Goal: Task Accomplishment & Management: Manage account settings

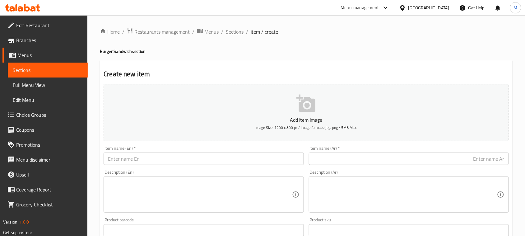
click at [227, 33] on span "Sections" at bounding box center [235, 31] width 18 height 7
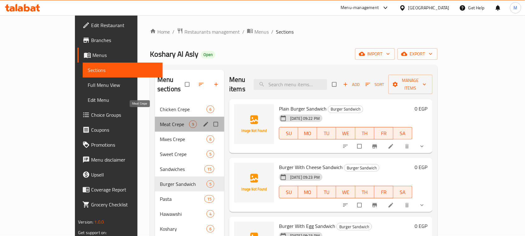
click at [160, 120] on span "Meat Crepe" at bounding box center [174, 123] width 29 height 7
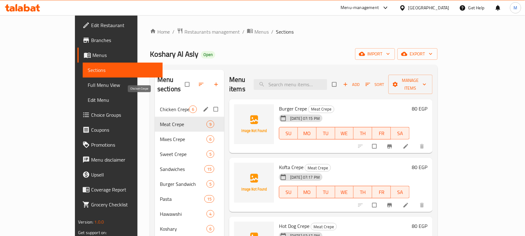
click at [160, 105] on span "Chicken Crepe" at bounding box center [174, 108] width 29 height 7
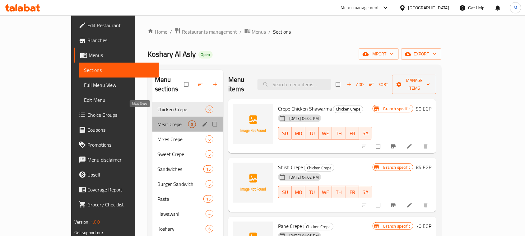
click at [157, 120] on span "Meat Crepe" at bounding box center [172, 123] width 31 height 7
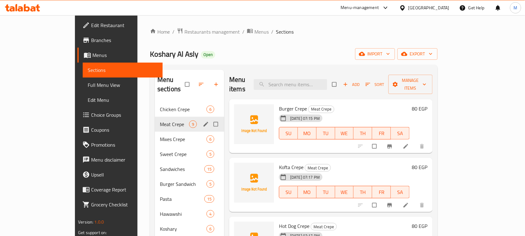
scroll to position [39, 0]
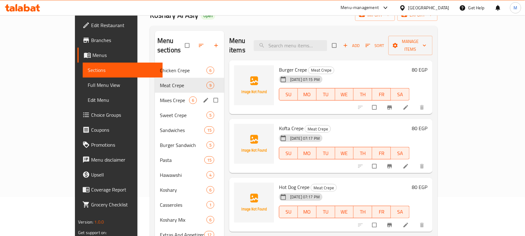
click at [155, 97] on div "Mixes Crepe 6" at bounding box center [189, 100] width 69 height 15
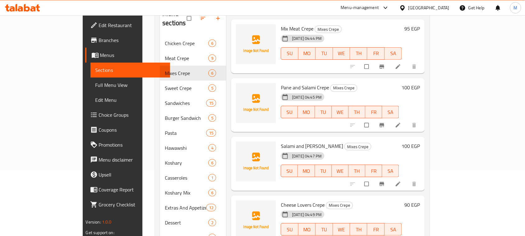
scroll to position [87, 0]
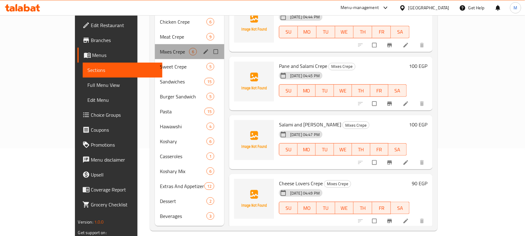
click at [155, 49] on div "Mixes Crepe 6" at bounding box center [189, 51] width 69 height 15
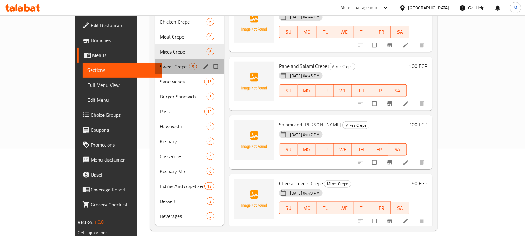
click at [160, 63] on span "Sweet Crepe" at bounding box center [174, 66] width 29 height 7
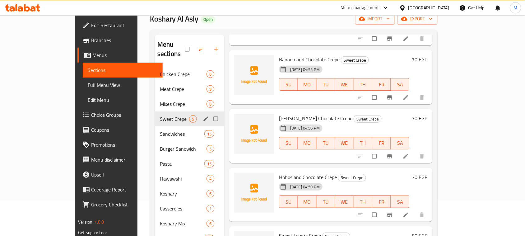
scroll to position [39, 0]
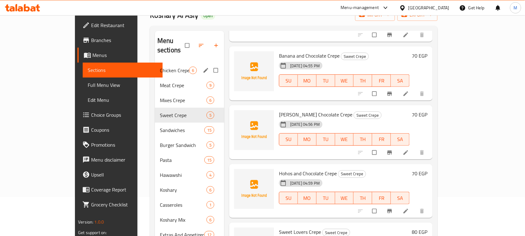
click at [203, 67] on icon "edit" at bounding box center [206, 70] width 6 height 6
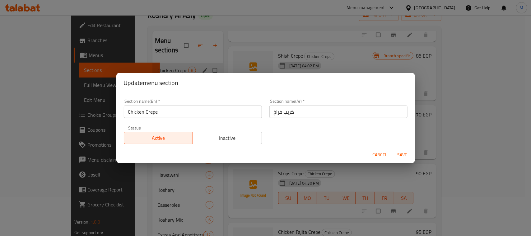
click at [384, 156] on span "Cancel" at bounding box center [380, 155] width 15 height 8
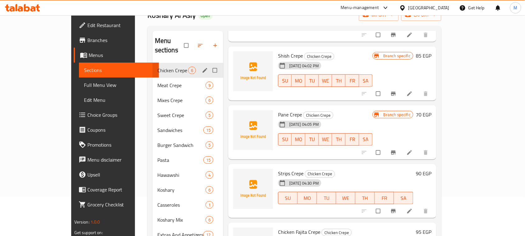
click at [209, 64] on input "Menu sections" at bounding box center [215, 70] width 13 height 12
checkbox input "true"
click at [209, 79] on input "Menu sections" at bounding box center [215, 85] width 13 height 12
checkbox input "true"
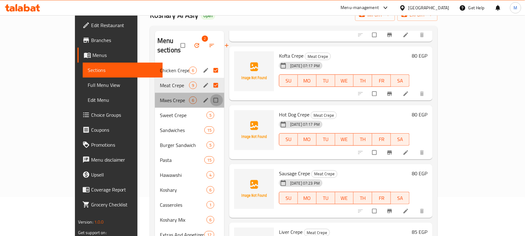
click at [210, 94] on input "Menu sections" at bounding box center [216, 100] width 13 height 12
checkbox input "true"
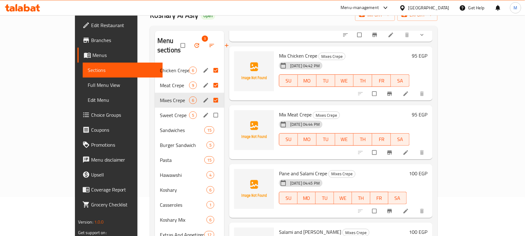
click at [210, 109] on input "Menu sections" at bounding box center [216, 115] width 13 height 12
checkbox input "true"
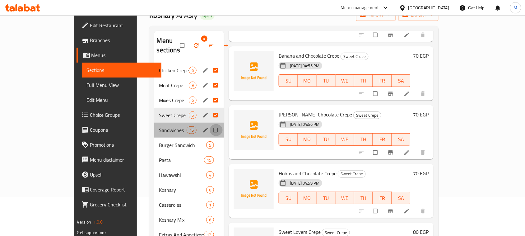
click at [210, 124] on input "Menu sections" at bounding box center [216, 130] width 13 height 12
checkbox input "true"
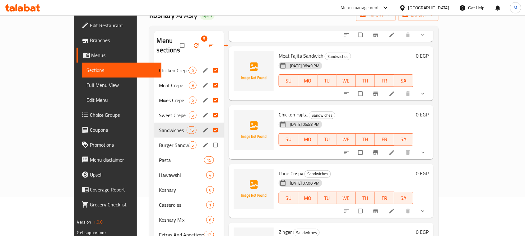
click at [210, 139] on input "Menu sections" at bounding box center [216, 145] width 13 height 12
checkbox input "true"
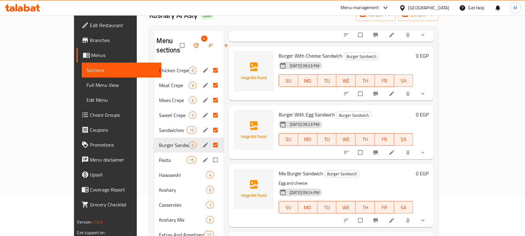
click at [210, 154] on input "Menu sections" at bounding box center [216, 160] width 13 height 12
checkbox input "true"
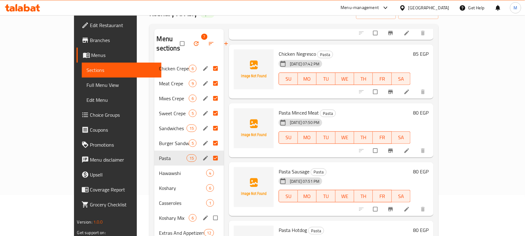
scroll to position [78, 0]
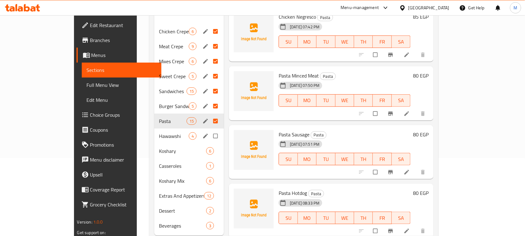
click at [210, 130] on input "Menu sections" at bounding box center [216, 136] width 13 height 12
checkbox input "true"
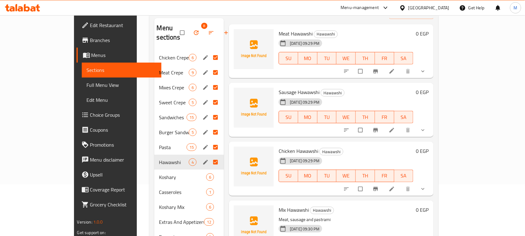
scroll to position [10, 0]
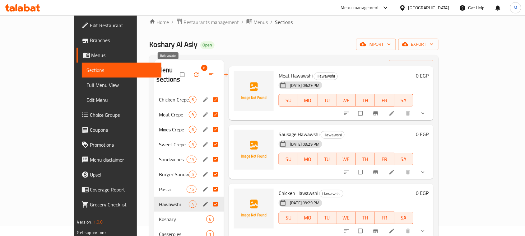
click at [193, 72] on icon "button" at bounding box center [196, 75] width 6 height 6
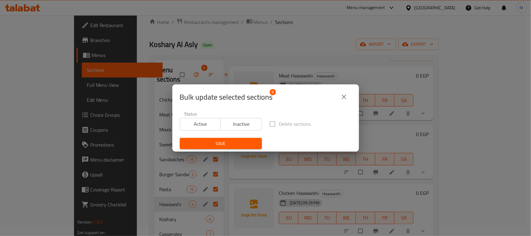
click at [230, 121] on span "Inactive" at bounding box center [241, 123] width 36 height 9
click at [231, 141] on span "Save" at bounding box center [221, 144] width 72 height 8
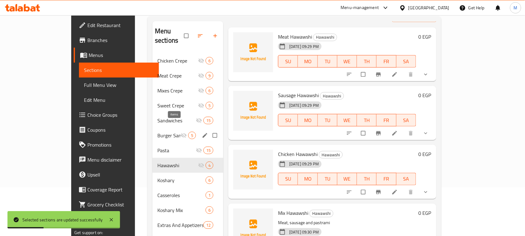
scroll to position [87, 0]
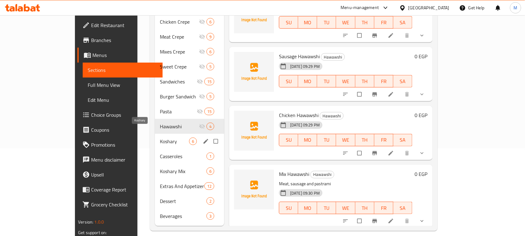
click at [160, 138] on span "Koshary" at bounding box center [174, 141] width 29 height 7
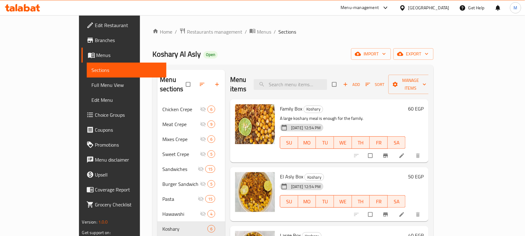
click at [389, 152] on icon "Branch-specific-item" at bounding box center [386, 155] width 6 height 6
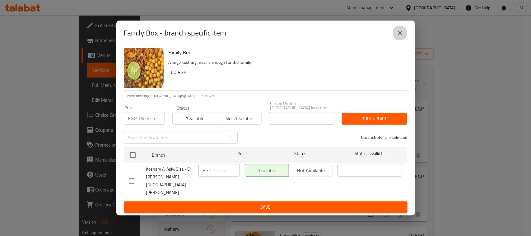
click at [402, 37] on icon "close" at bounding box center [399, 32] width 7 height 7
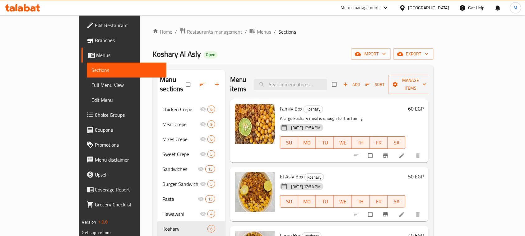
scroll to position [39, 0]
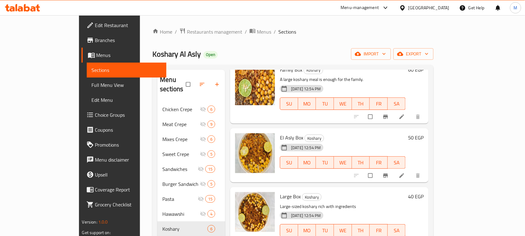
click at [388, 173] on icon "Branch-specific-item" at bounding box center [386, 175] width 5 height 4
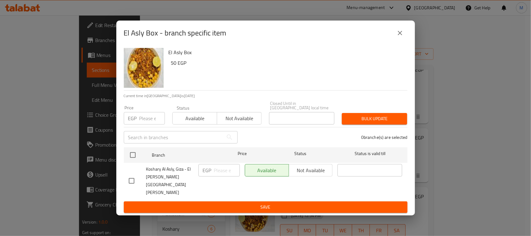
click at [404, 45] on div "El Asly Box - branch specific item" at bounding box center [265, 33] width 299 height 25
click at [405, 40] on button "close" at bounding box center [400, 33] width 15 height 15
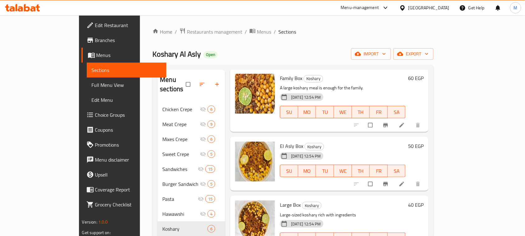
scroll to position [0, 0]
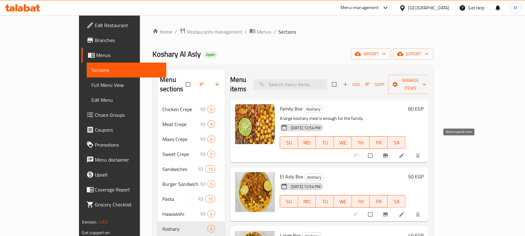
click at [394, 151] on button "Branch-specific-item" at bounding box center [386, 156] width 15 height 14
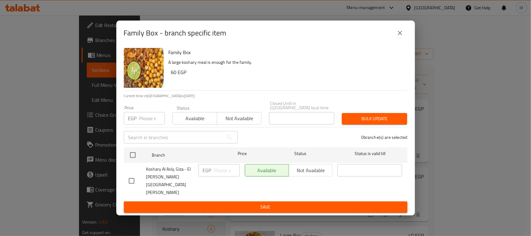
click at [147, 124] on input "number" at bounding box center [152, 118] width 26 height 12
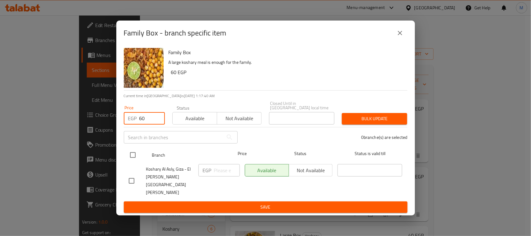
type input "60"
click at [133, 161] on input "checkbox" at bounding box center [132, 154] width 13 height 13
checkbox input "true"
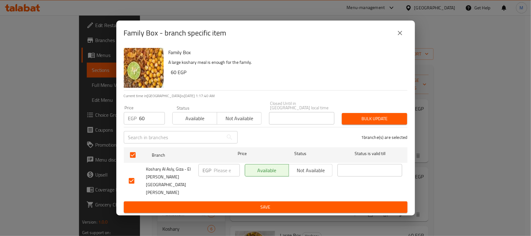
click at [377, 123] on span "Bulk update" at bounding box center [374, 119] width 55 height 8
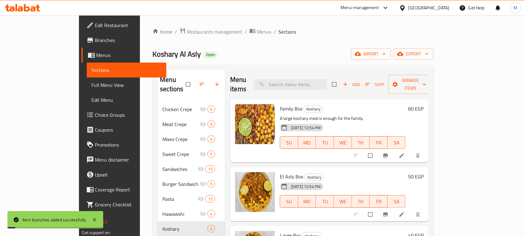
scroll to position [78, 0]
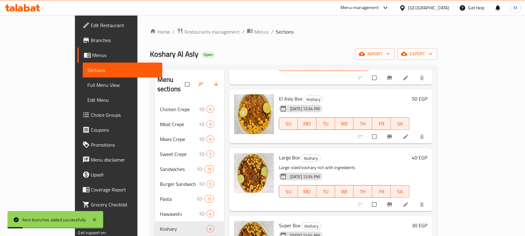
click at [393, 133] on icon "Branch-specific-item" at bounding box center [390, 136] width 6 height 6
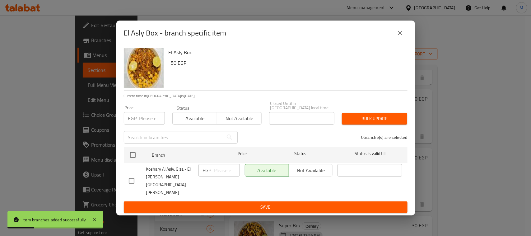
click at [147, 124] on input "number" at bounding box center [152, 118] width 26 height 12
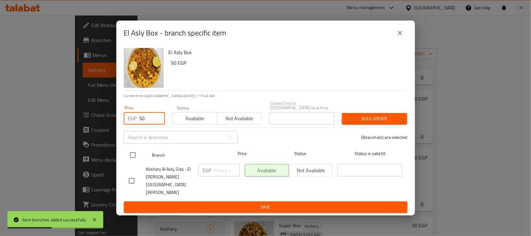
type input "50"
click at [136, 161] on input "checkbox" at bounding box center [132, 154] width 13 height 13
checkbox input "true"
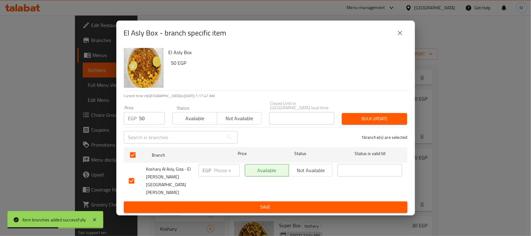
click at [409, 126] on div "Bulk update" at bounding box center [374, 118] width 73 height 19
click at [404, 124] on button "Bulk update" at bounding box center [374, 119] width 65 height 12
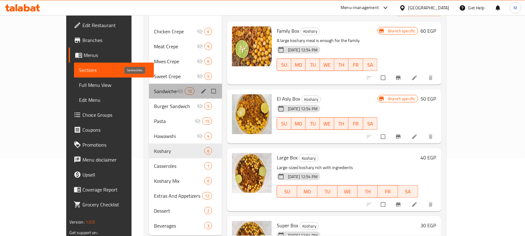
click at [154, 87] on span "Sandwiches" at bounding box center [165, 90] width 23 height 7
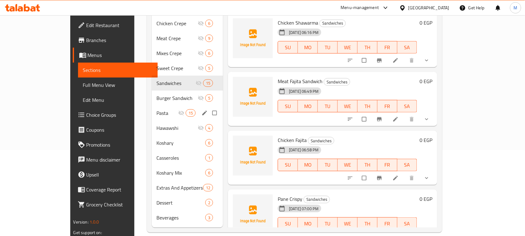
scroll to position [87, 0]
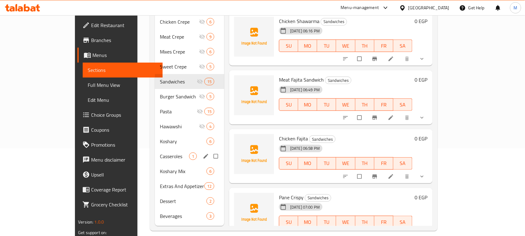
click at [155, 152] on div "Casseroles 1" at bounding box center [189, 156] width 69 height 15
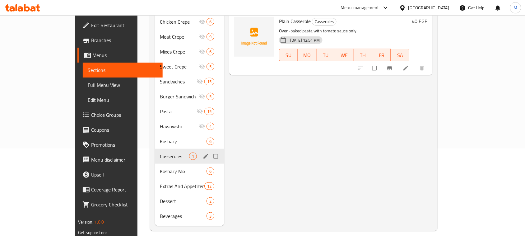
click at [155, 136] on div "Koshary 6" at bounding box center [189, 141] width 69 height 15
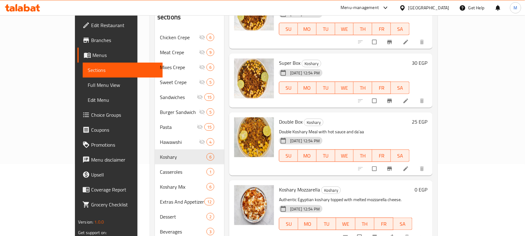
scroll to position [87, 0]
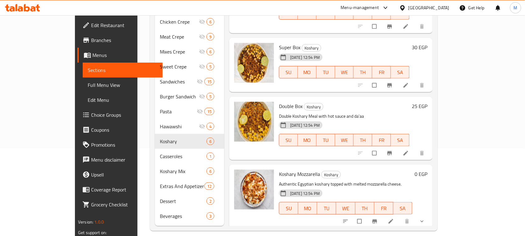
click at [425, 218] on icon "show more" at bounding box center [422, 221] width 6 height 6
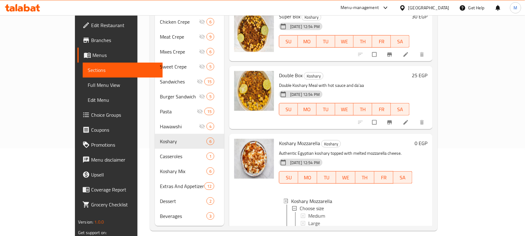
scroll to position [215, 0]
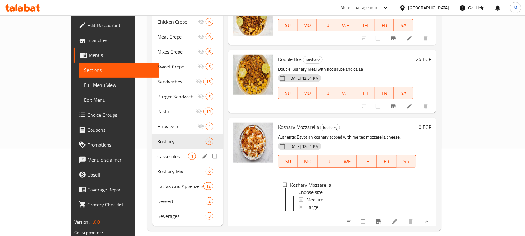
click at [157, 152] on span "Casseroles" at bounding box center [172, 155] width 31 height 7
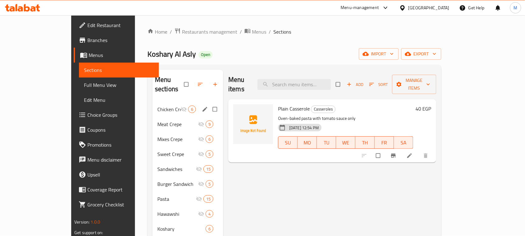
scroll to position [87, 0]
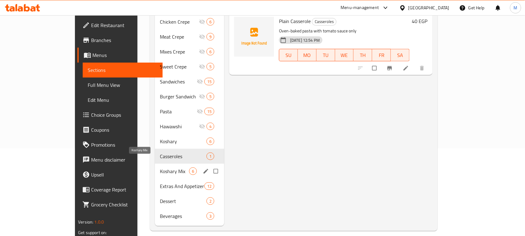
click at [160, 167] on span "Koshary Mix" at bounding box center [174, 170] width 29 height 7
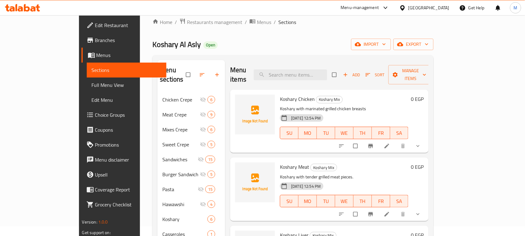
click at [426, 140] on button "show more" at bounding box center [418, 146] width 15 height 14
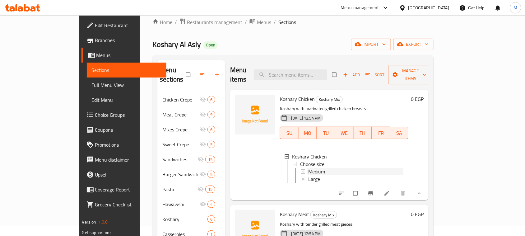
click at [308, 168] on div "Medium" at bounding box center [355, 171] width 95 height 7
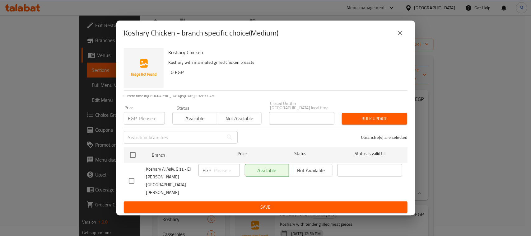
click at [399, 37] on icon "close" at bounding box center [399, 32] width 7 height 7
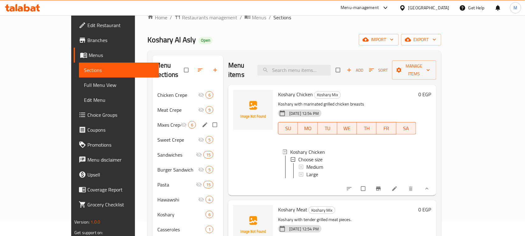
scroll to position [87, 0]
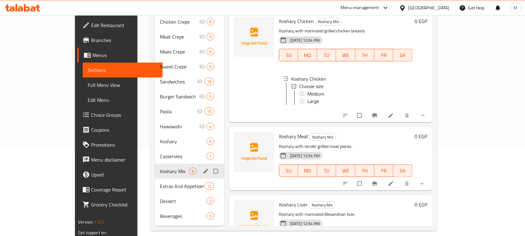
click at [210, 165] on input "Menu sections" at bounding box center [216, 171] width 13 height 12
checkbox input "false"
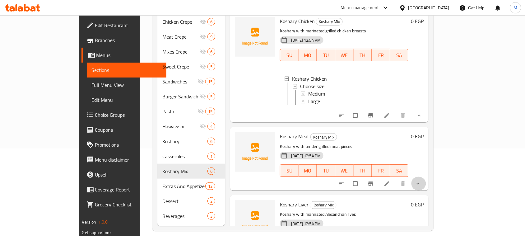
click at [426, 177] on button "show more" at bounding box center [418, 184] width 15 height 14
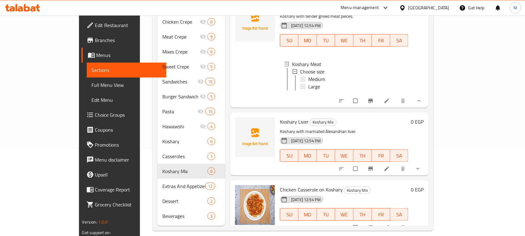
scroll to position [117, 0]
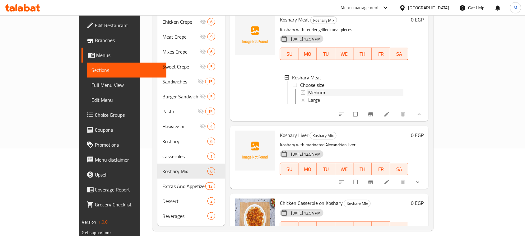
click at [308, 89] on div "Medium" at bounding box center [355, 92] width 95 height 7
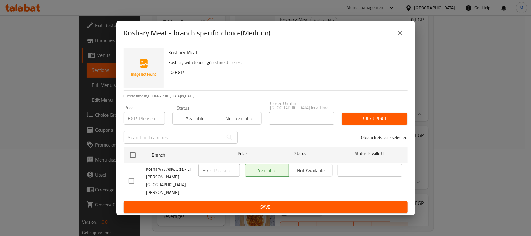
click at [407, 40] on div "Koshary Meat - branch specific choice(Medium)" at bounding box center [266, 33] width 284 height 15
click at [402, 40] on button "close" at bounding box center [400, 33] width 15 height 15
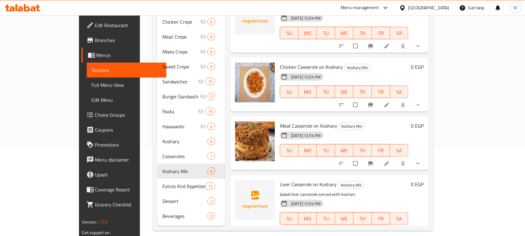
scroll to position [274, 0]
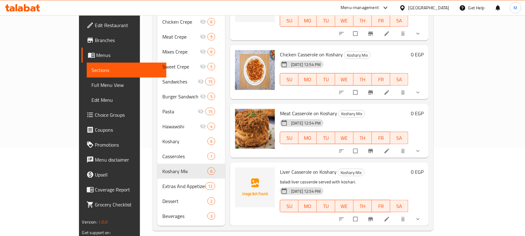
click at [421, 148] on icon "show more" at bounding box center [418, 151] width 6 height 6
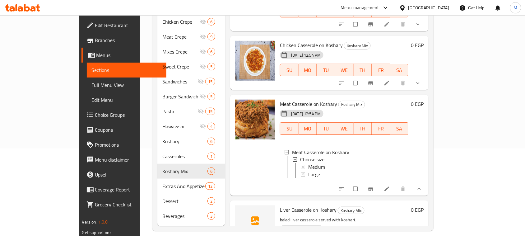
click at [426, 90] on div at bounding box center [380, 83] width 91 height 14
click at [426, 85] on button "show more" at bounding box center [418, 83] width 15 height 14
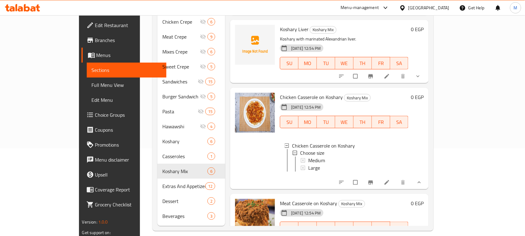
scroll to position [158, 0]
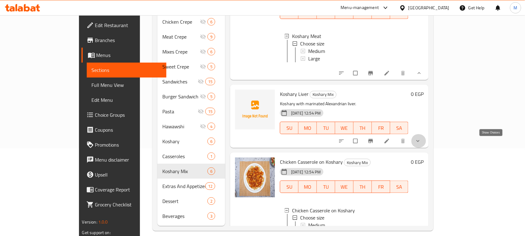
click at [421, 144] on icon "show more" at bounding box center [418, 141] width 6 height 6
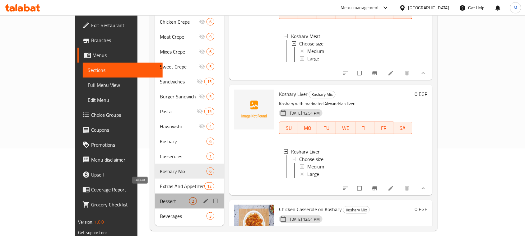
click at [160, 197] on span "Dessert" at bounding box center [174, 200] width 29 height 7
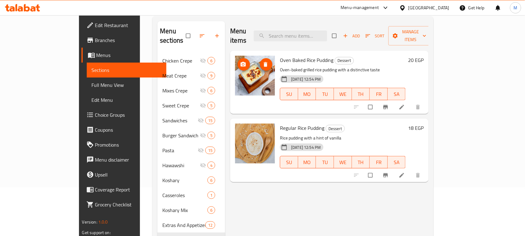
scroll to position [87, 0]
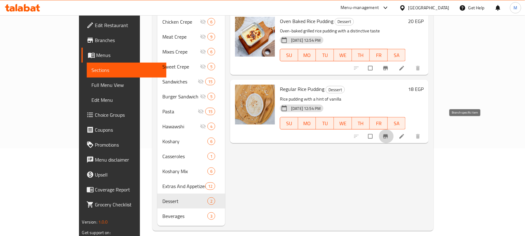
click at [389, 133] on icon "Branch-specific-item" at bounding box center [386, 136] width 6 height 6
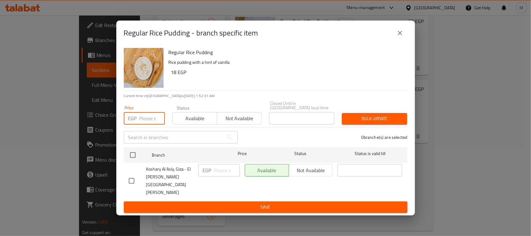
click at [145, 120] on input "number" at bounding box center [152, 118] width 26 height 12
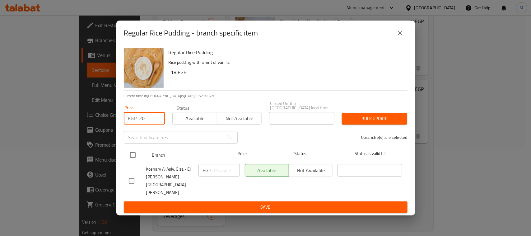
type input "20"
drag, startPoint x: 138, startPoint y: 152, endPoint x: 135, endPoint y: 156, distance: 5.7
click at [136, 153] on div at bounding box center [137, 155] width 23 height 18
click at [135, 156] on input "checkbox" at bounding box center [132, 154] width 13 height 13
checkbox input "true"
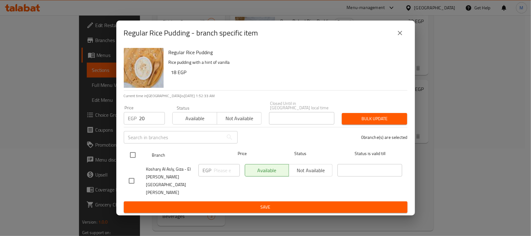
checkbox input "true"
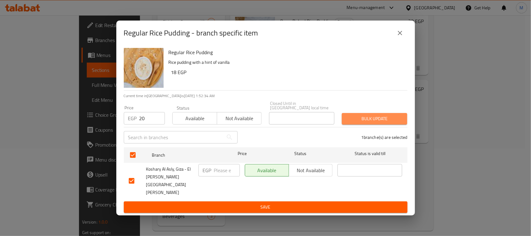
click at [364, 123] on span "Bulk update" at bounding box center [374, 119] width 55 height 8
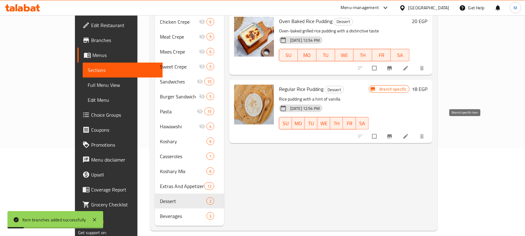
click at [398, 129] on button "Branch-specific-item" at bounding box center [390, 136] width 15 height 14
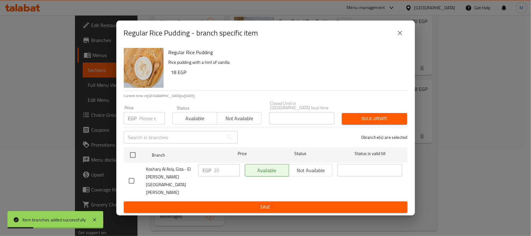
click at [142, 124] on input "number" at bounding box center [152, 118] width 26 height 12
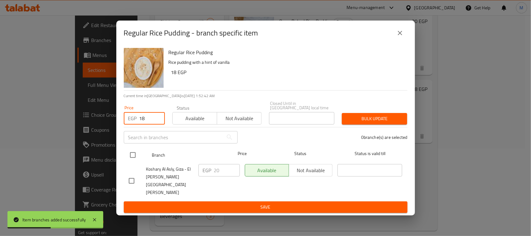
type input "18"
click at [133, 161] on input "checkbox" at bounding box center [132, 154] width 13 height 13
checkbox input "true"
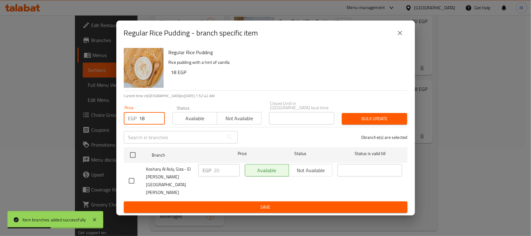
checkbox input "true"
click at [375, 122] on span "Bulk update" at bounding box center [374, 119] width 55 height 8
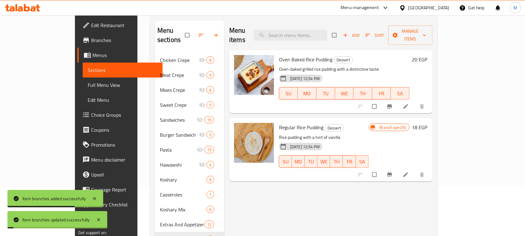
scroll to position [10, 0]
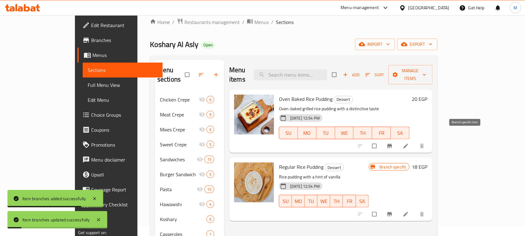
click at [394, 143] on span "Branch-specific-item" at bounding box center [390, 146] width 7 height 6
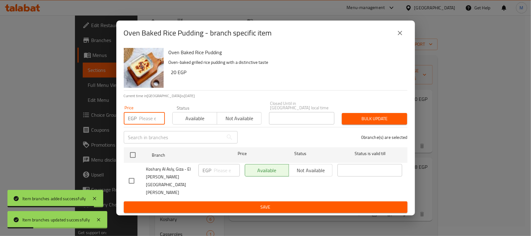
click at [152, 119] on input "number" at bounding box center [152, 118] width 26 height 12
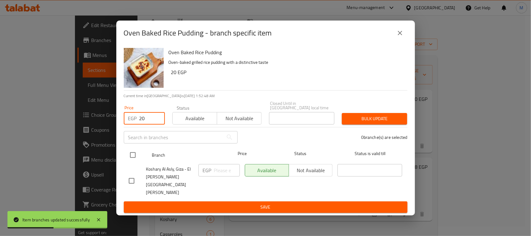
type input "20"
click at [134, 161] on input "checkbox" at bounding box center [132, 154] width 13 height 13
checkbox input "true"
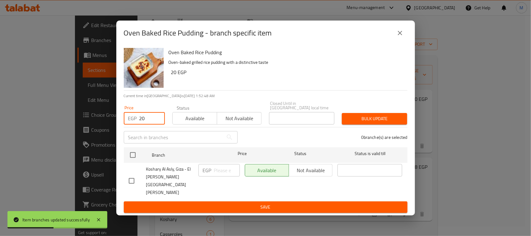
checkbox input "true"
click at [376, 123] on span "Bulk update" at bounding box center [374, 119] width 55 height 8
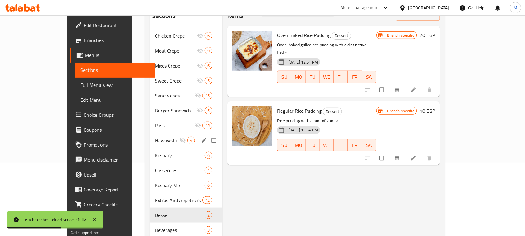
scroll to position [87, 0]
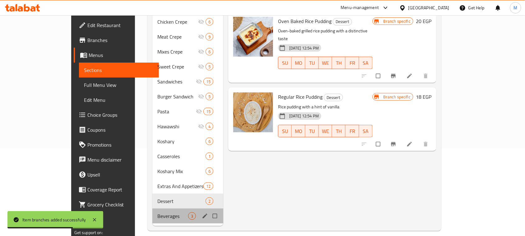
click at [152, 208] on div "Beverages 3" at bounding box center [187, 215] width 71 height 15
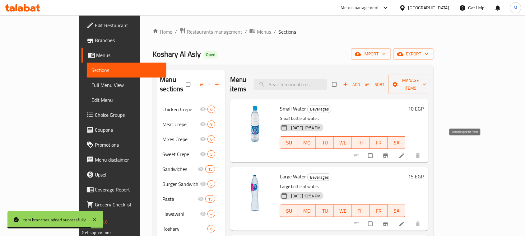
click at [388, 154] on icon "Branch-specific-item" at bounding box center [386, 156] width 5 height 4
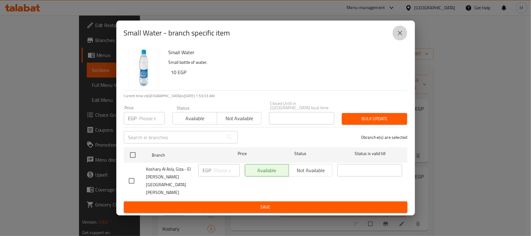
click at [402, 37] on icon "close" at bounding box center [399, 32] width 7 height 7
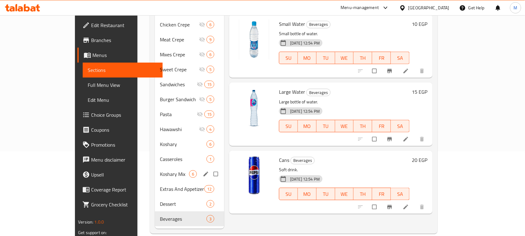
scroll to position [87, 0]
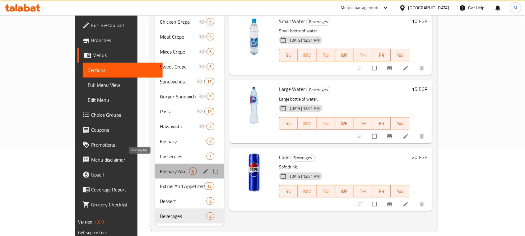
click at [160, 167] on span "Koshary Mix" at bounding box center [174, 170] width 29 height 7
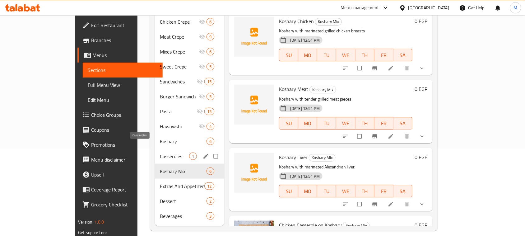
click at [160, 152] on span "Casseroles" at bounding box center [174, 155] width 29 height 7
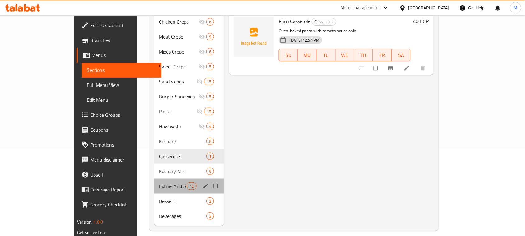
click at [154, 181] on div "Extras And Appetizers 12" at bounding box center [189, 186] width 70 height 15
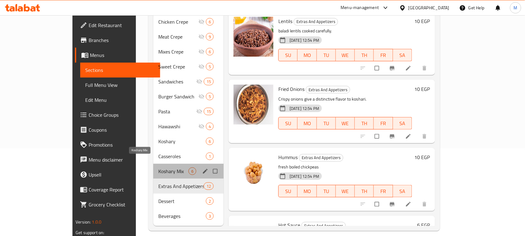
click at [158, 167] on span "Koshary Mix" at bounding box center [173, 170] width 30 height 7
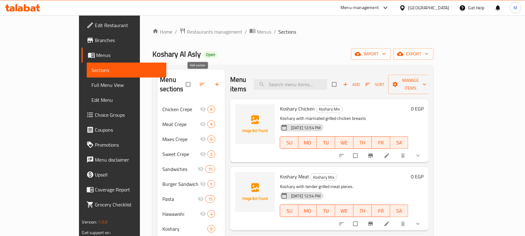
click at [214, 81] on icon "button" at bounding box center [217, 84] width 6 height 6
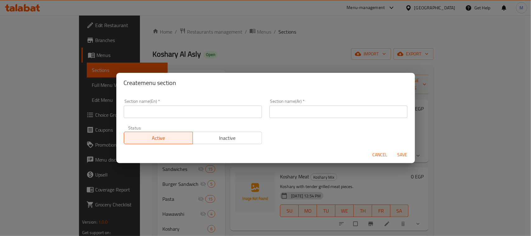
click at [207, 116] on input "text" at bounding box center [193, 111] width 138 height 12
type input "ٍ"
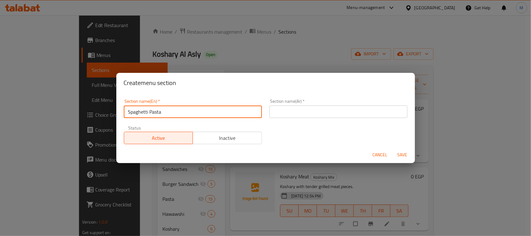
type input "Spaghetti Pasta"
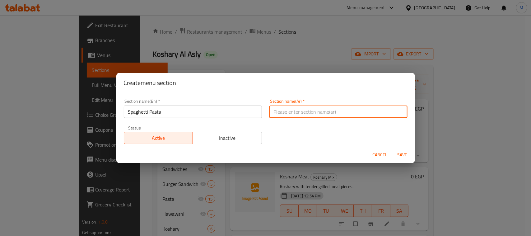
click at [324, 115] on input "text" at bounding box center [338, 111] width 138 height 12
type input "م"
type input "مكرونة سباجيتي"
click at [405, 152] on span "Save" at bounding box center [402, 155] width 15 height 8
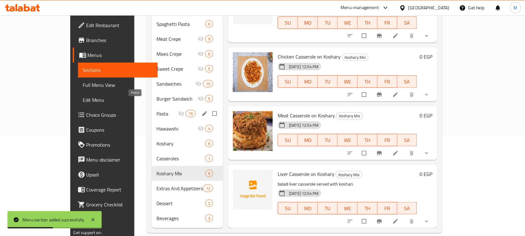
scroll to position [61, 0]
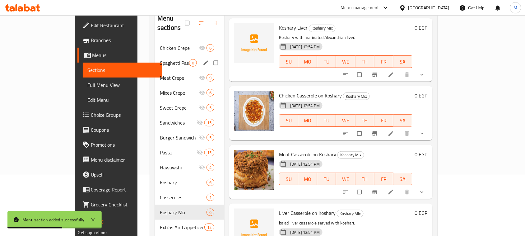
click at [155, 58] on div "Spaghetti Pasta 0" at bounding box center [189, 62] width 69 height 15
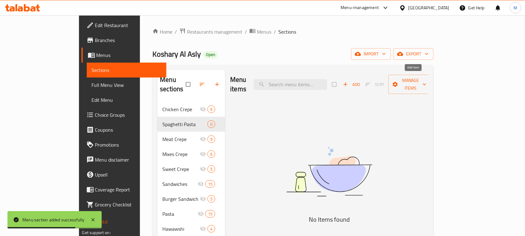
click at [349, 81] on icon "button" at bounding box center [346, 84] width 6 height 6
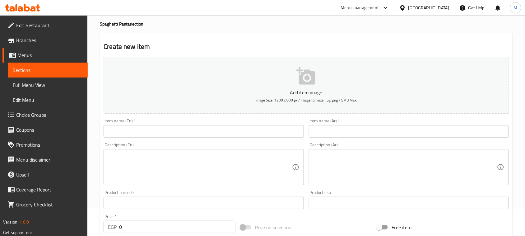
scroll to position [39, 0]
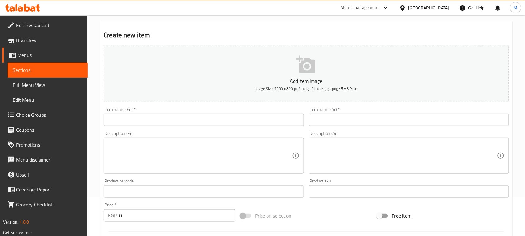
click at [219, 109] on div "Item name (En)   * Item name (En) *" at bounding box center [204, 116] width 200 height 19
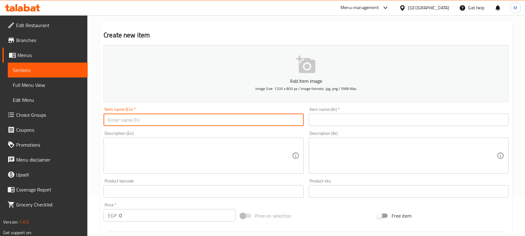
click at [219, 115] on input "text" at bounding box center [204, 120] width 200 height 12
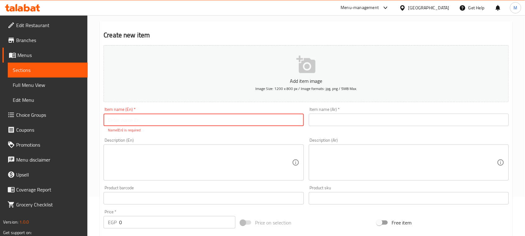
type input "ٍ"
type input "Spaghetti Liver"
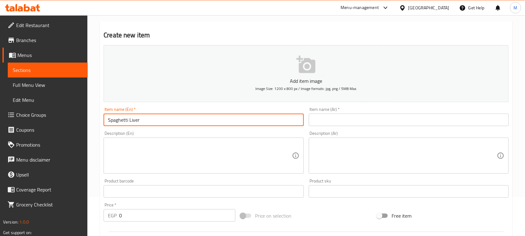
click at [199, 122] on input "Spaghetti Liver" at bounding box center [204, 120] width 200 height 12
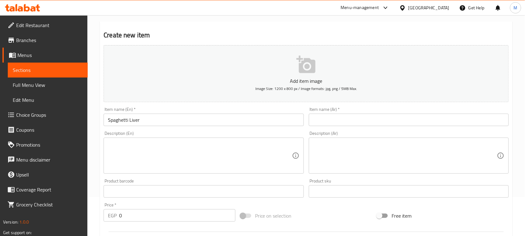
click at [393, 128] on div "Item name (Ar)   * Item name (Ar) *" at bounding box center [408, 117] width 205 height 24
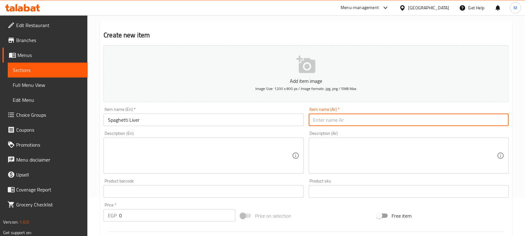
click at [390, 123] on input "text" at bounding box center [409, 120] width 200 height 12
type input "s"
type input "سباجيتي كبدة"
click at [389, 132] on div "Description (Ar) Description (Ar)" at bounding box center [409, 152] width 200 height 43
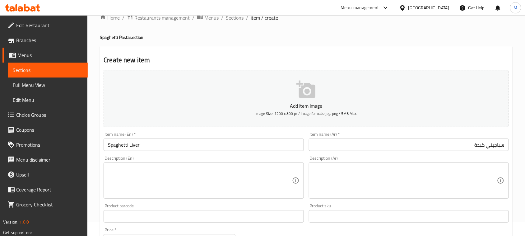
scroll to position [0, 0]
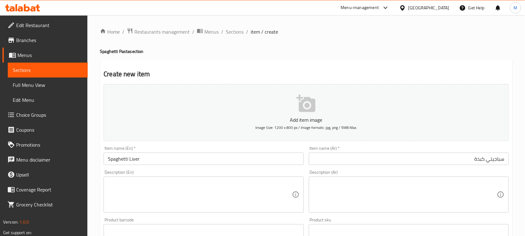
click at [234, 33] on span "Sections" at bounding box center [235, 31] width 18 height 7
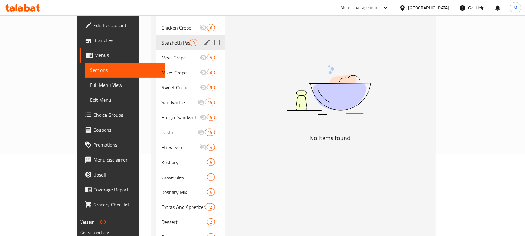
scroll to position [61, 0]
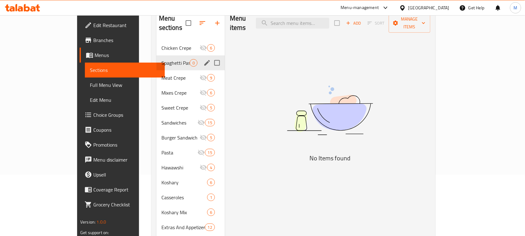
click at [211, 56] on input "Menu sections" at bounding box center [217, 62] width 13 height 13
checkbox input "false"
click at [203, 59] on icon "edit" at bounding box center [206, 62] width 7 height 7
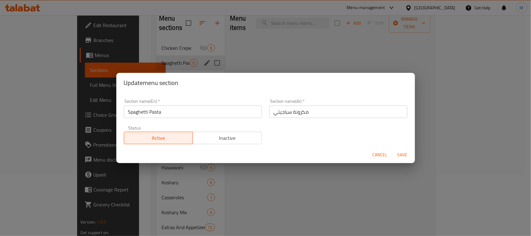
click at [240, 134] on span "Inactive" at bounding box center [227, 137] width 64 height 9
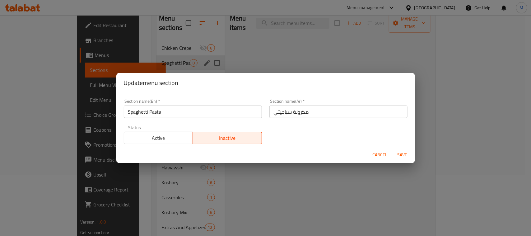
click at [404, 159] on span "Save" at bounding box center [402, 155] width 15 height 8
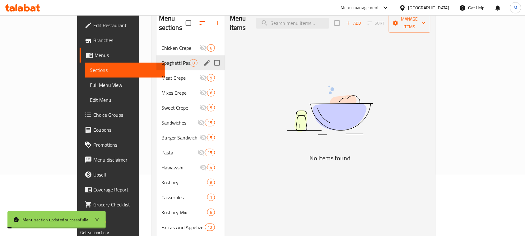
click at [256, 236] on div "Menu items Add Sort Manage items No Items found" at bounding box center [328, 137] width 206 height 259
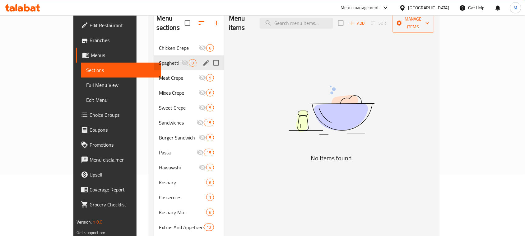
drag, startPoint x: 485, startPoint y: 176, endPoint x: 411, endPoint y: 77, distance: 123.9
click at [434, 176] on div "Menu items Add Sort Manage items No Items found" at bounding box center [329, 137] width 210 height 259
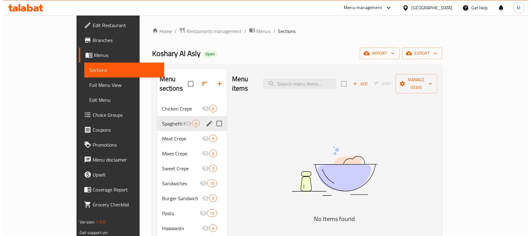
scroll to position [0, 0]
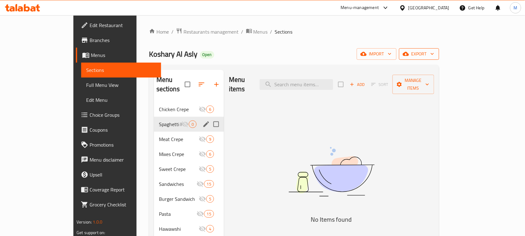
click at [439, 58] on button "export" at bounding box center [419, 54] width 40 height 12
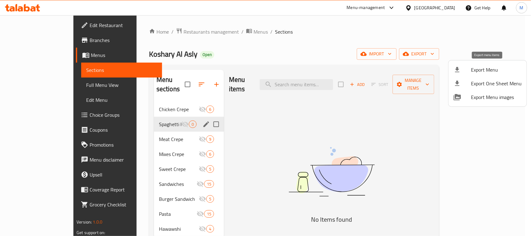
click at [474, 72] on span "Export Menu" at bounding box center [496, 69] width 51 height 7
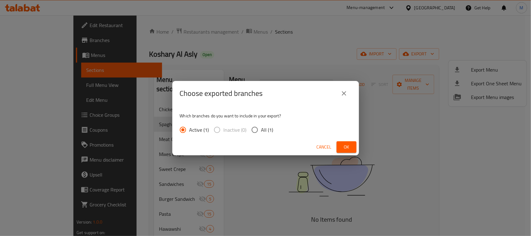
click at [277, 132] on div "Active (1) Inactive (0) All (1)" at bounding box center [229, 129] width 99 height 13
click at [265, 128] on span "All (1)" at bounding box center [267, 129] width 12 height 7
click at [261, 128] on input "All (1)" at bounding box center [254, 129] width 13 height 13
radio input "true"
click at [342, 144] on span "Ok" at bounding box center [347, 147] width 10 height 8
